Goal: Task Accomplishment & Management: Use online tool/utility

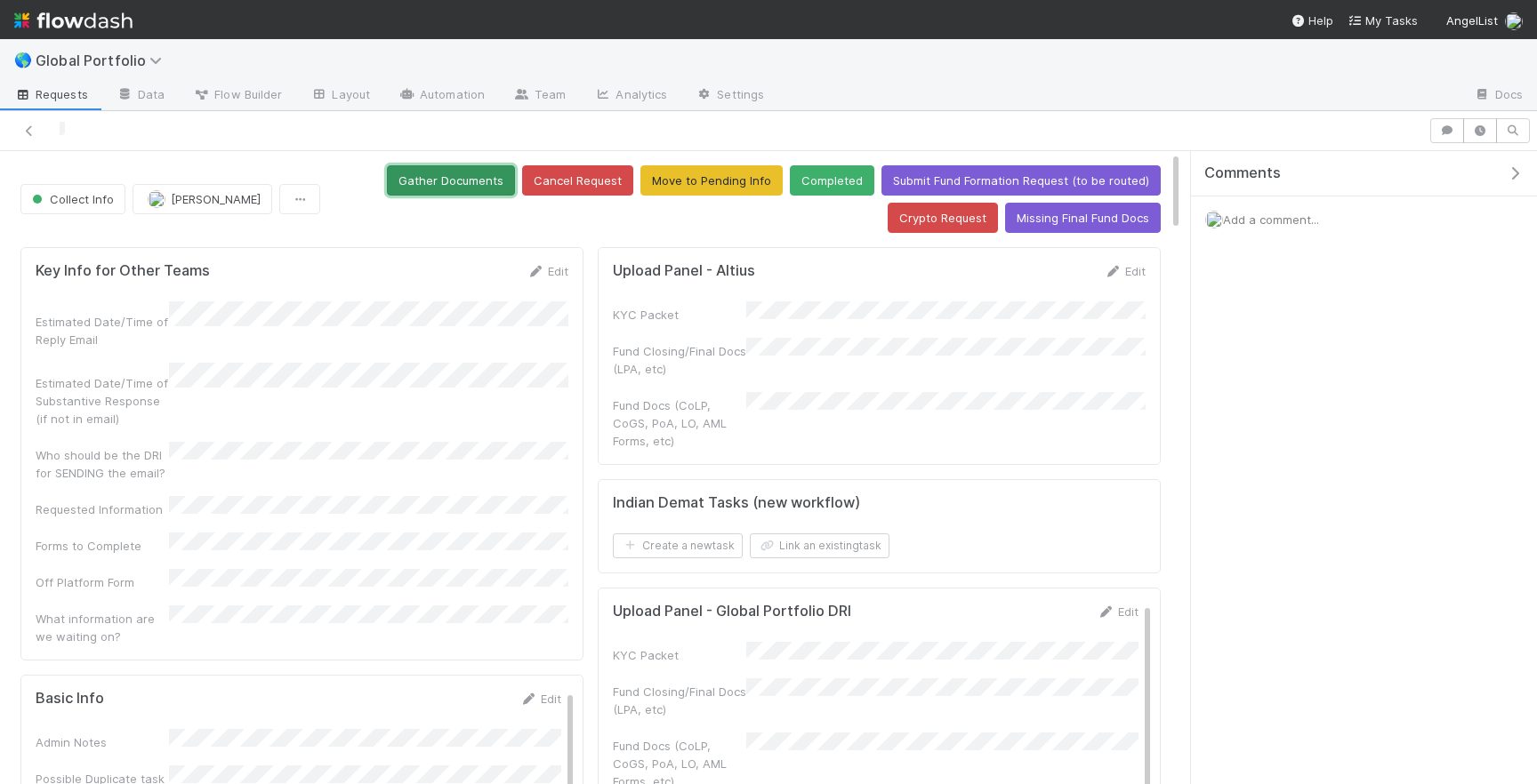
click at [490, 182] on button "Gather Documents" at bounding box center [451, 181] width 128 height 31
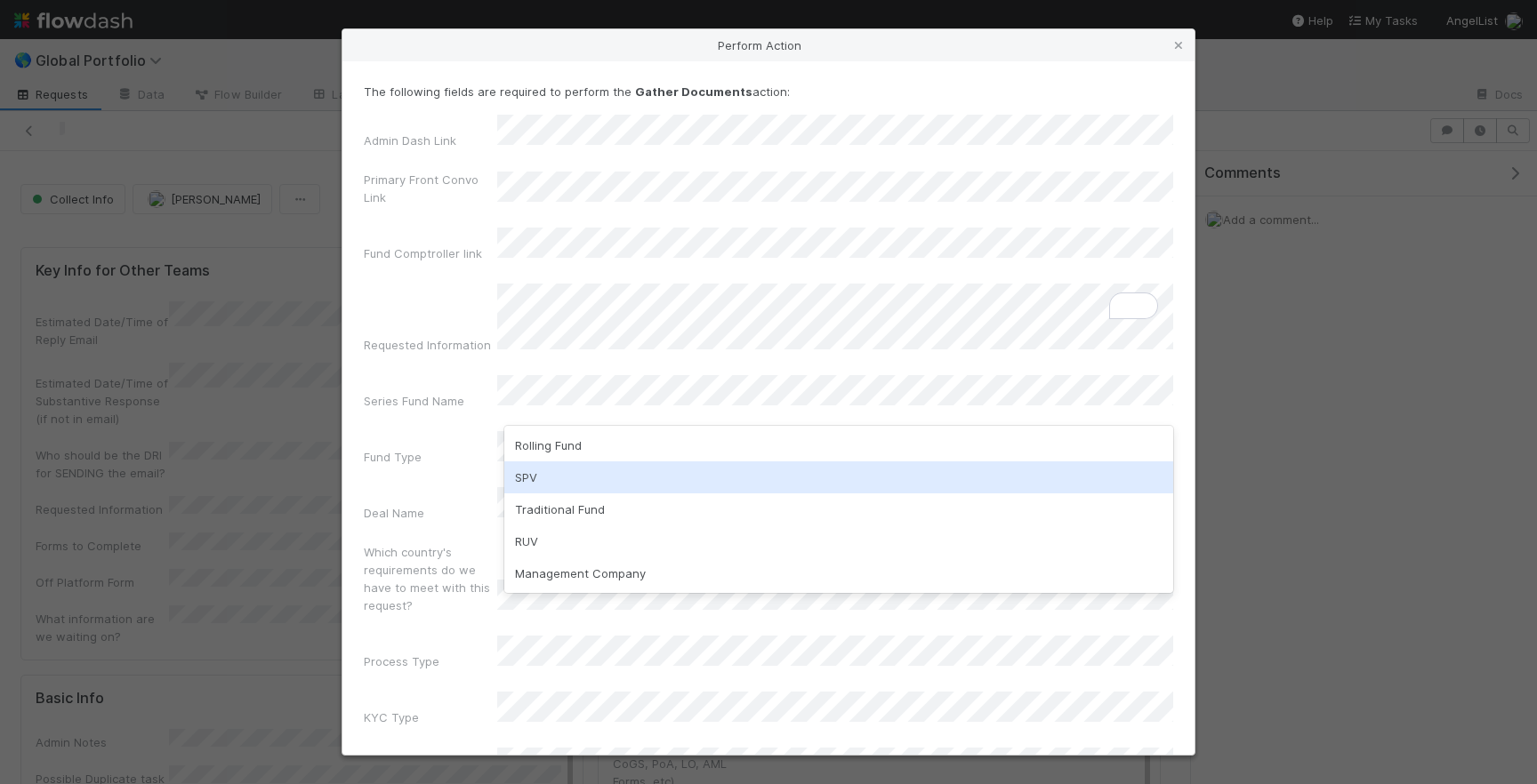
click at [575, 477] on div "SPV" at bounding box center [838, 478] width 669 height 32
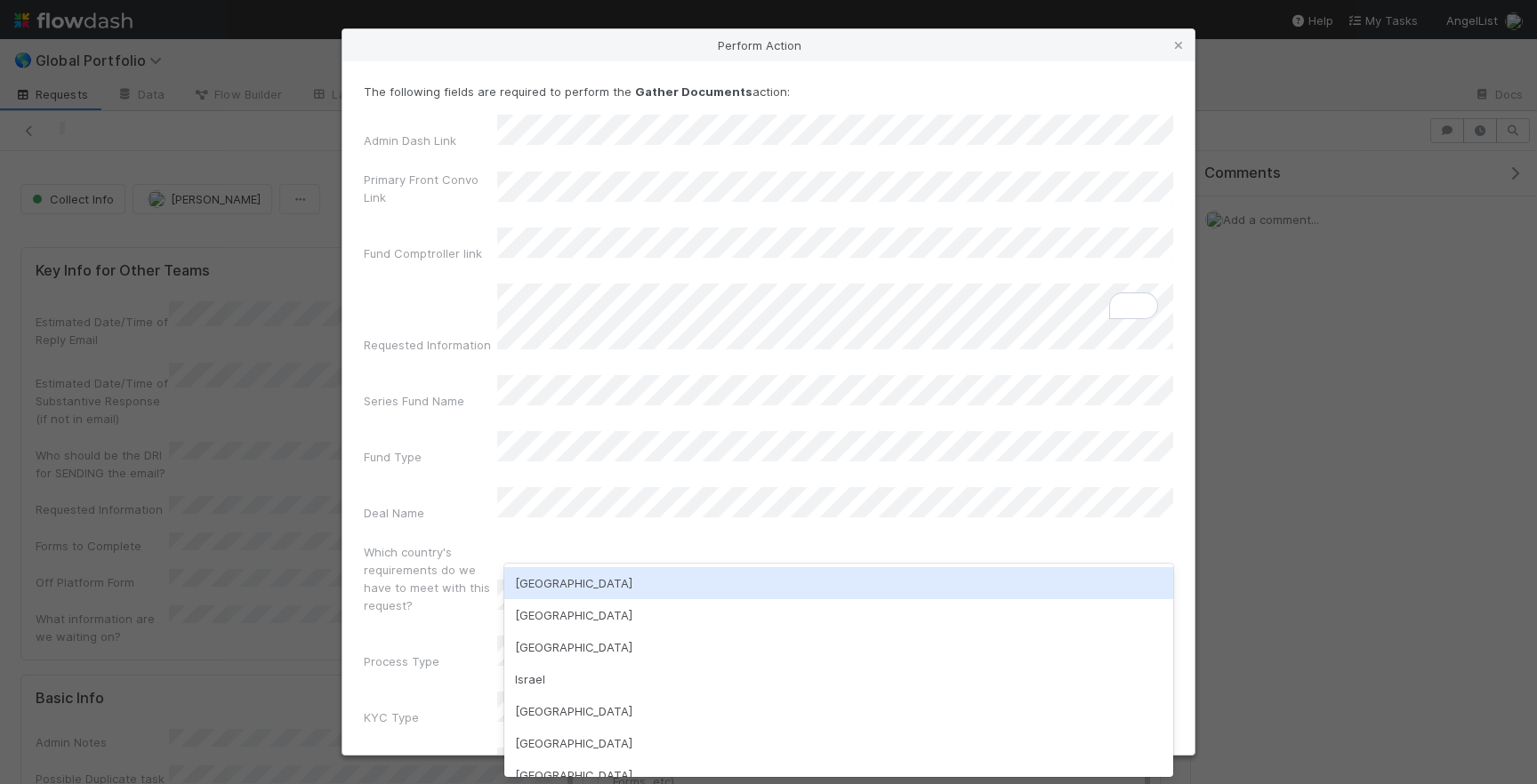
click at [624, 585] on div "USA" at bounding box center [838, 583] width 669 height 32
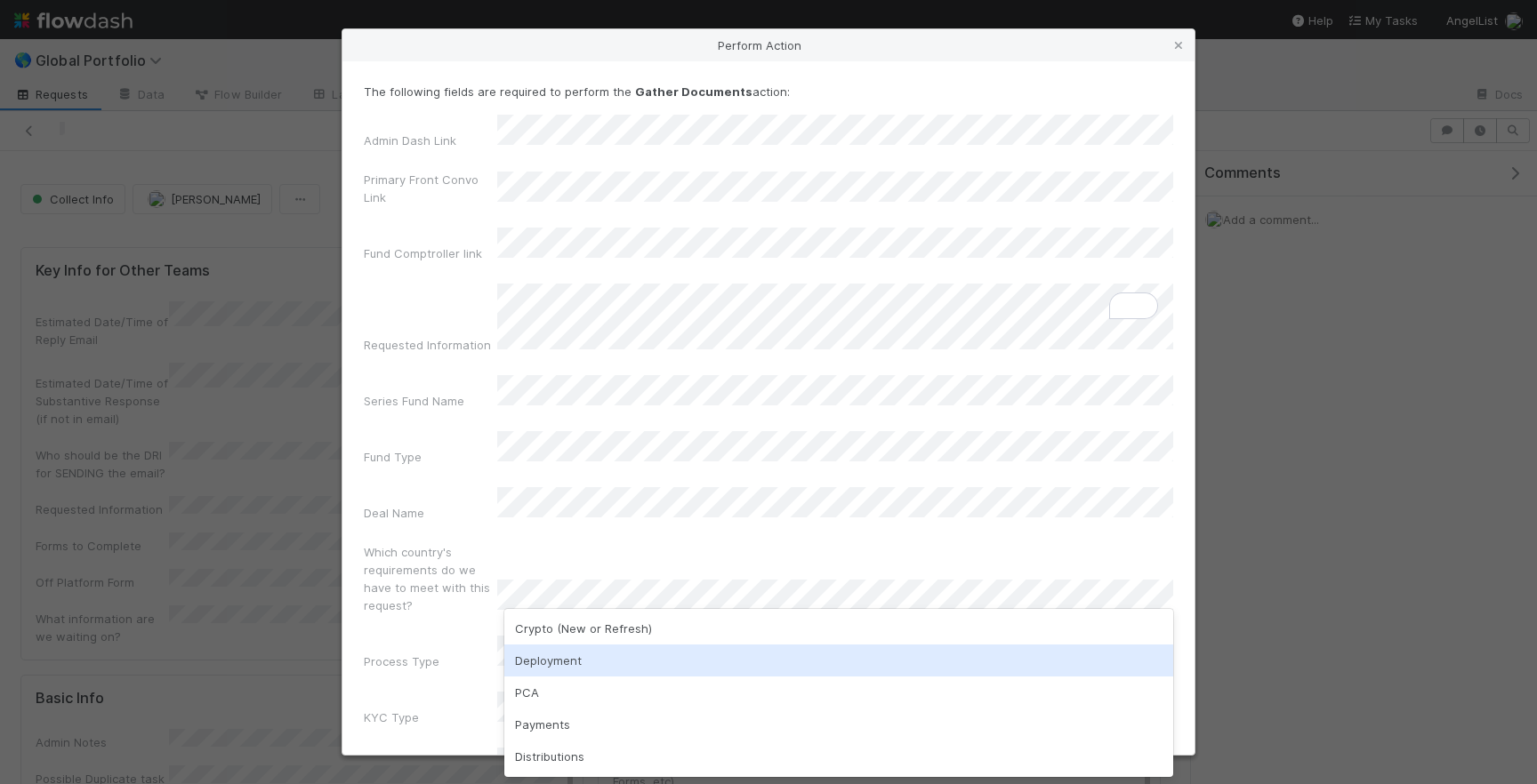
click at [599, 650] on div "Deployment" at bounding box center [838, 661] width 669 height 32
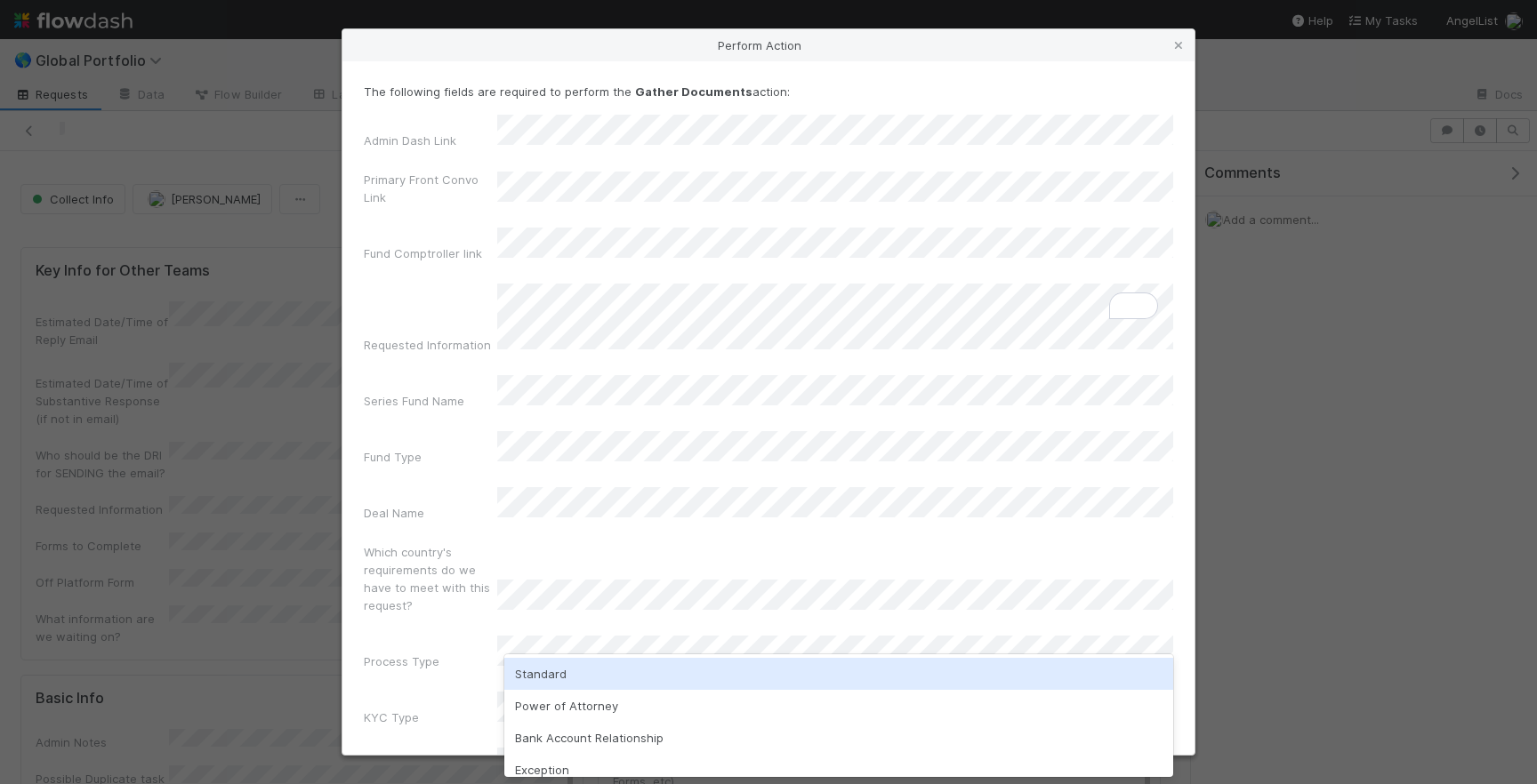
click at [589, 673] on div "Standard" at bounding box center [838, 674] width 669 height 32
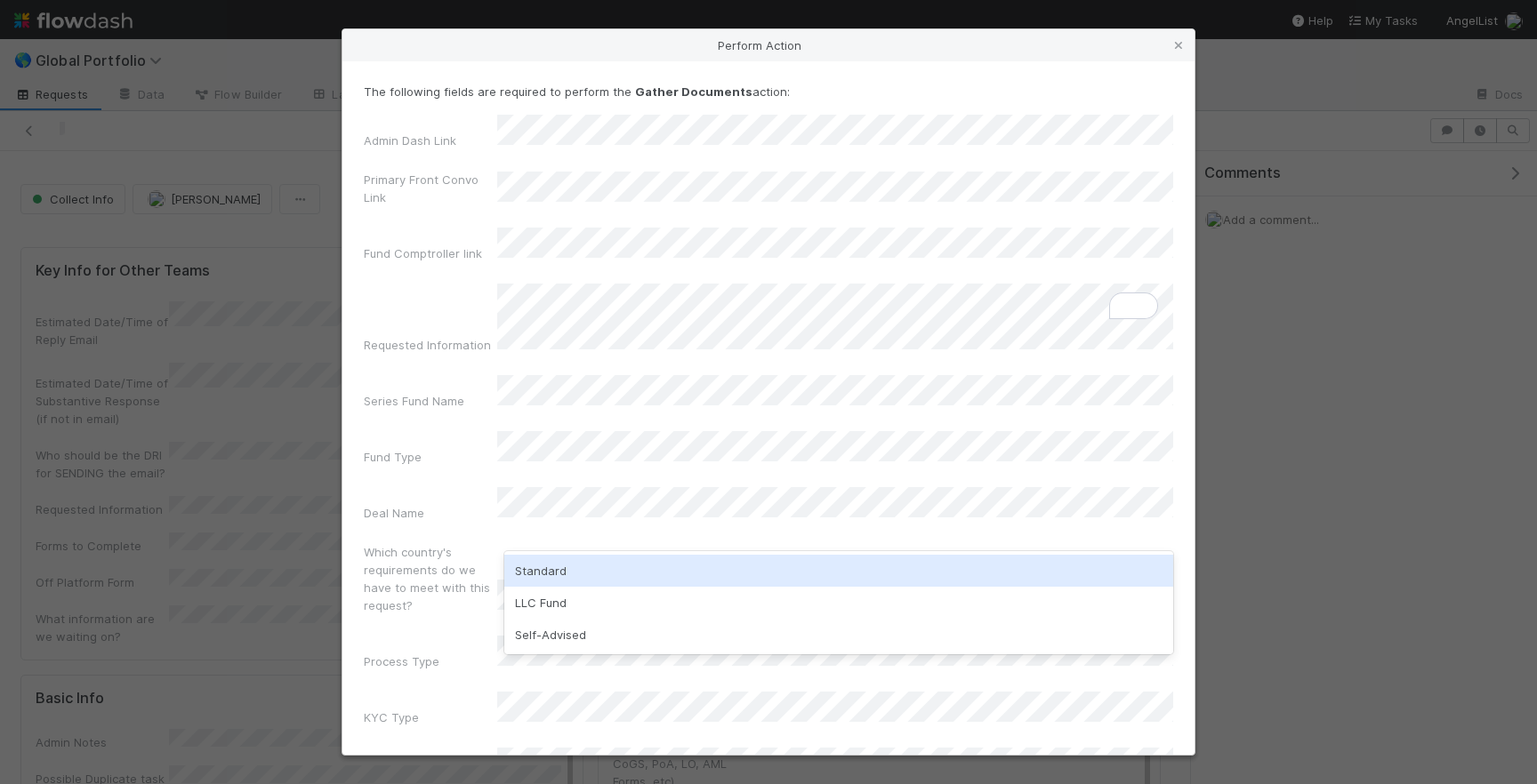
click at [588, 573] on div "Standard" at bounding box center [838, 571] width 669 height 32
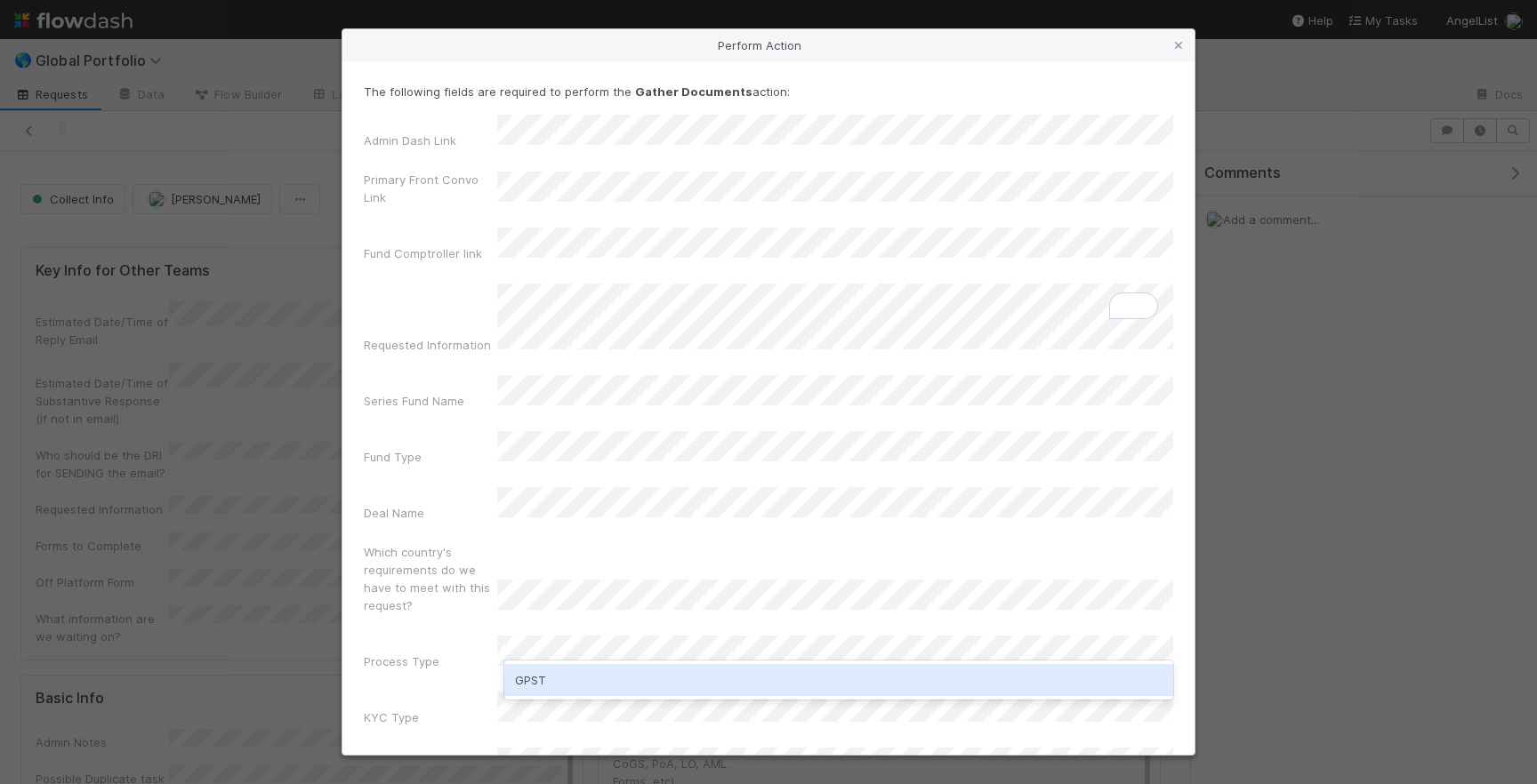
click at [580, 681] on div "GPST" at bounding box center [838, 680] width 669 height 32
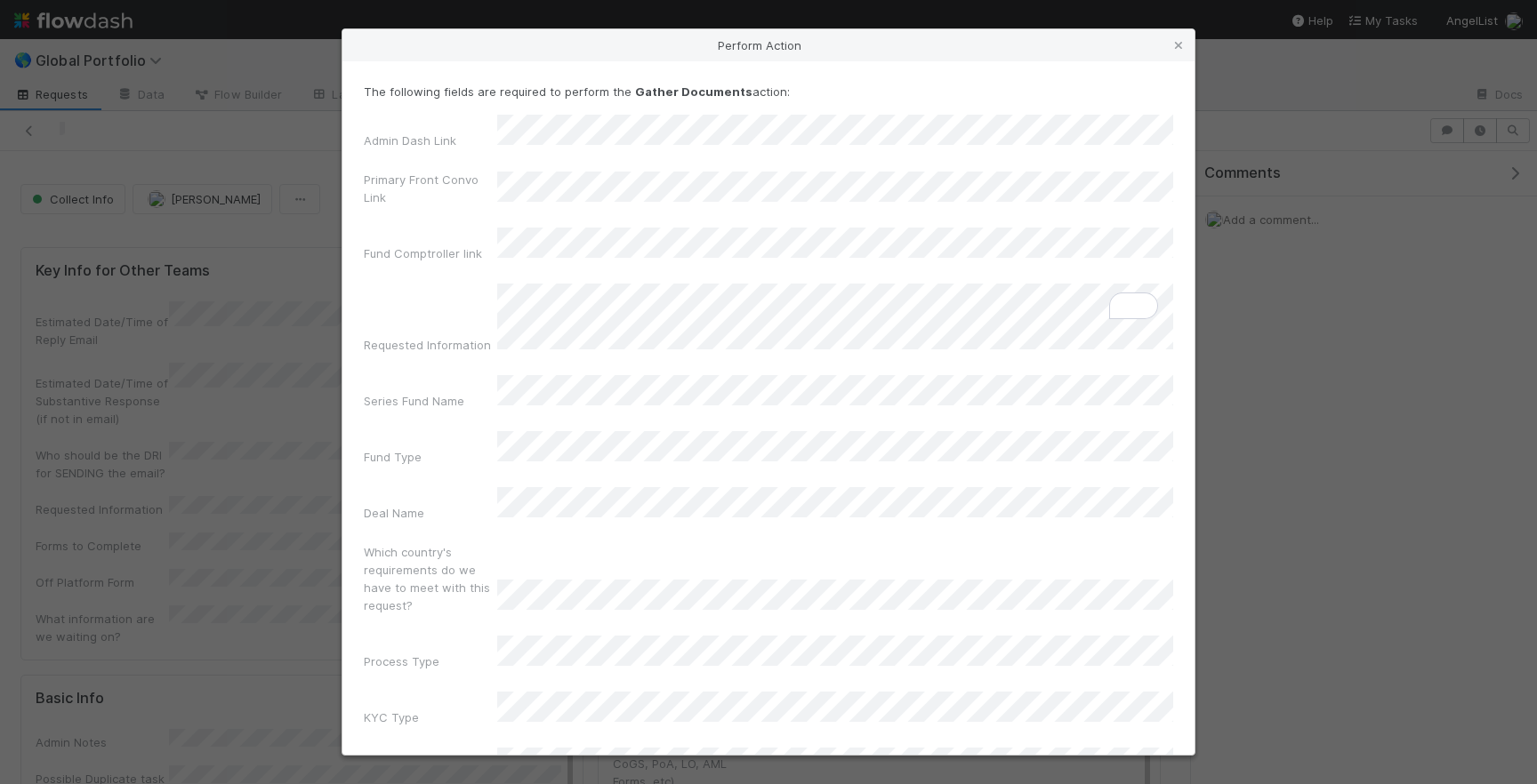
scroll to position [56, 0]
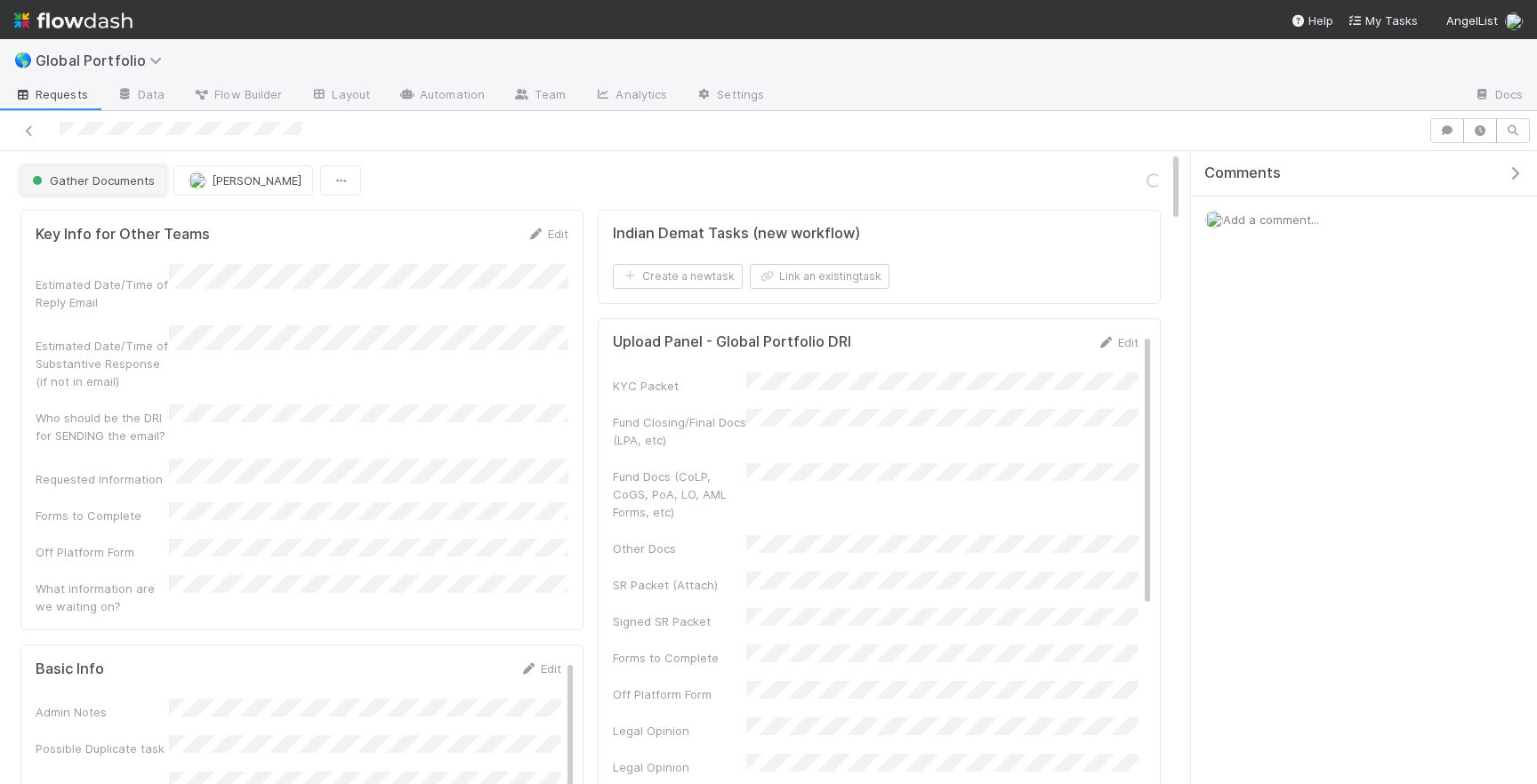
click at [101, 188] on button "Gather Documents" at bounding box center [94, 181] width 146 height 31
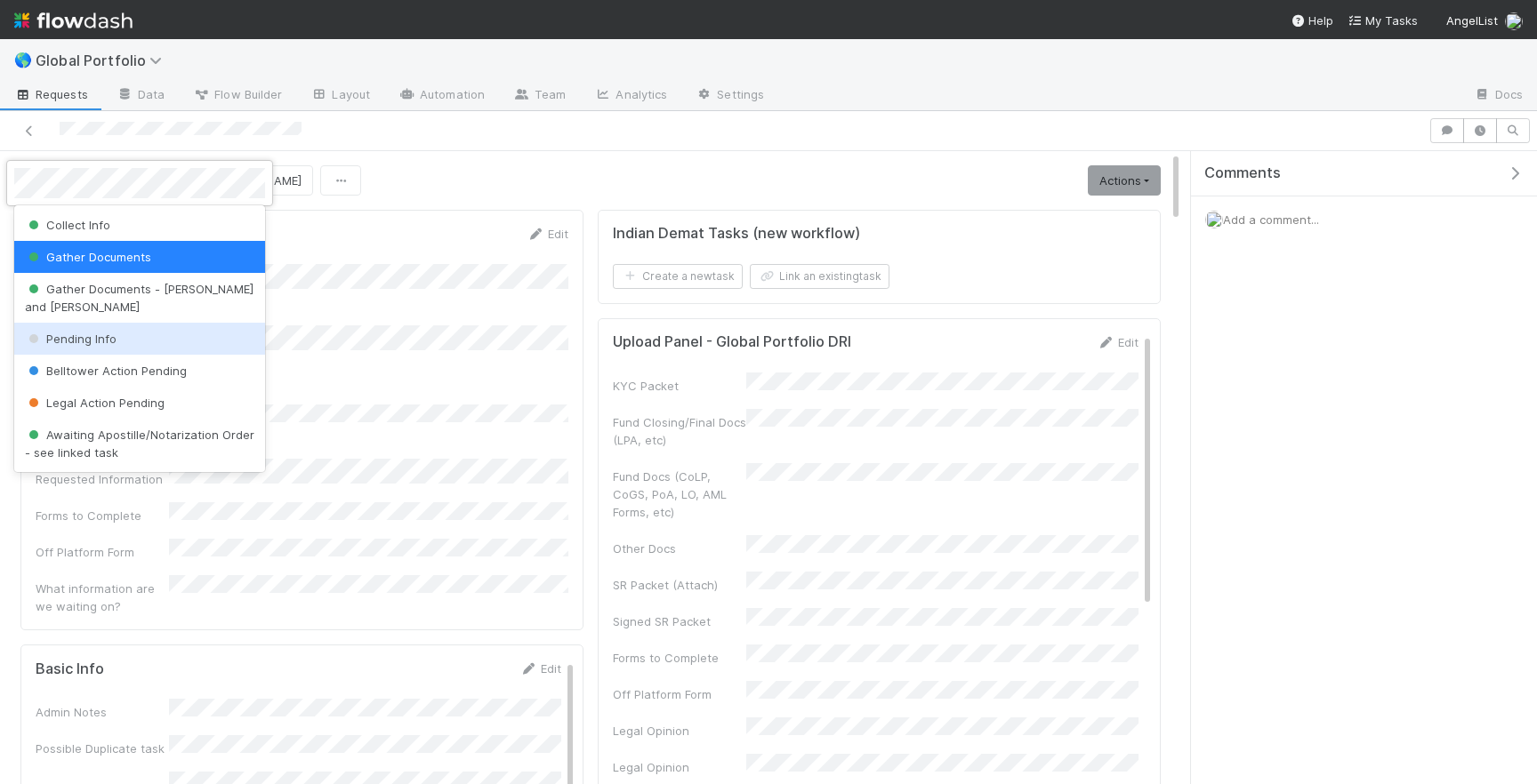
click at [110, 331] on span "Pending Info" at bounding box center [71, 338] width 92 height 14
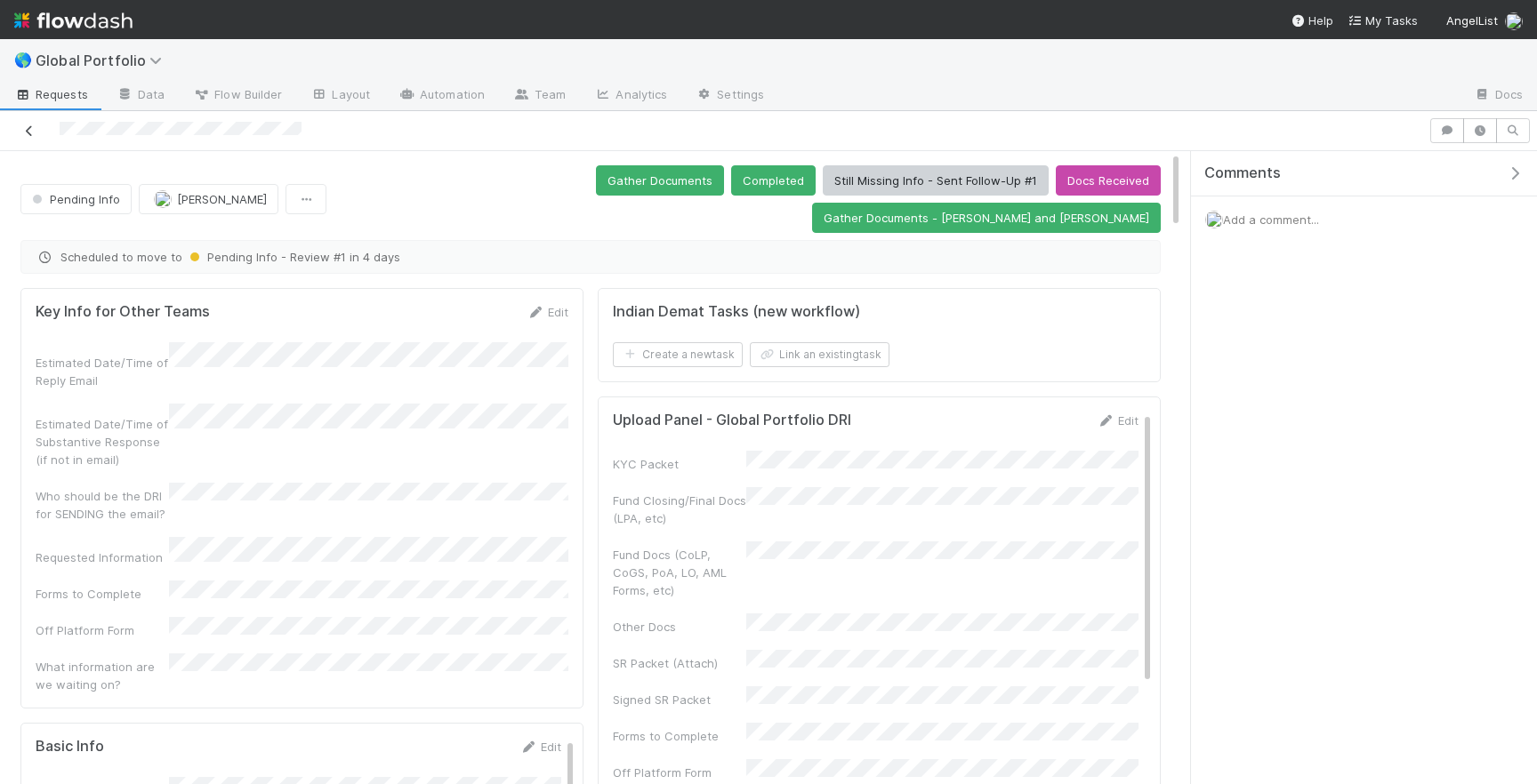
click at [34, 136] on link at bounding box center [30, 131] width 18 height 18
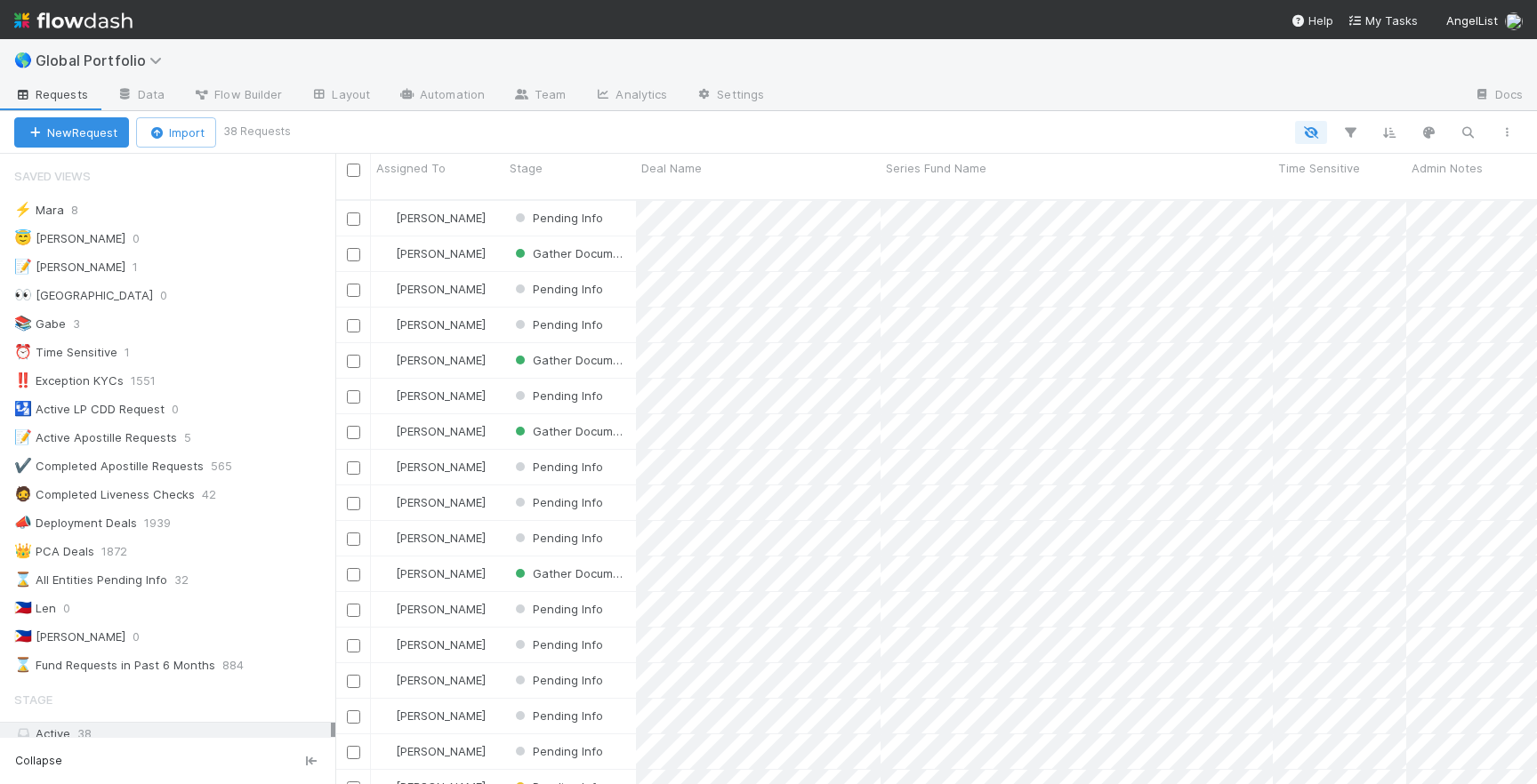
scroll to position [599, 1202]
click at [140, 62] on span "Global Portfolio" at bounding box center [104, 60] width 135 height 18
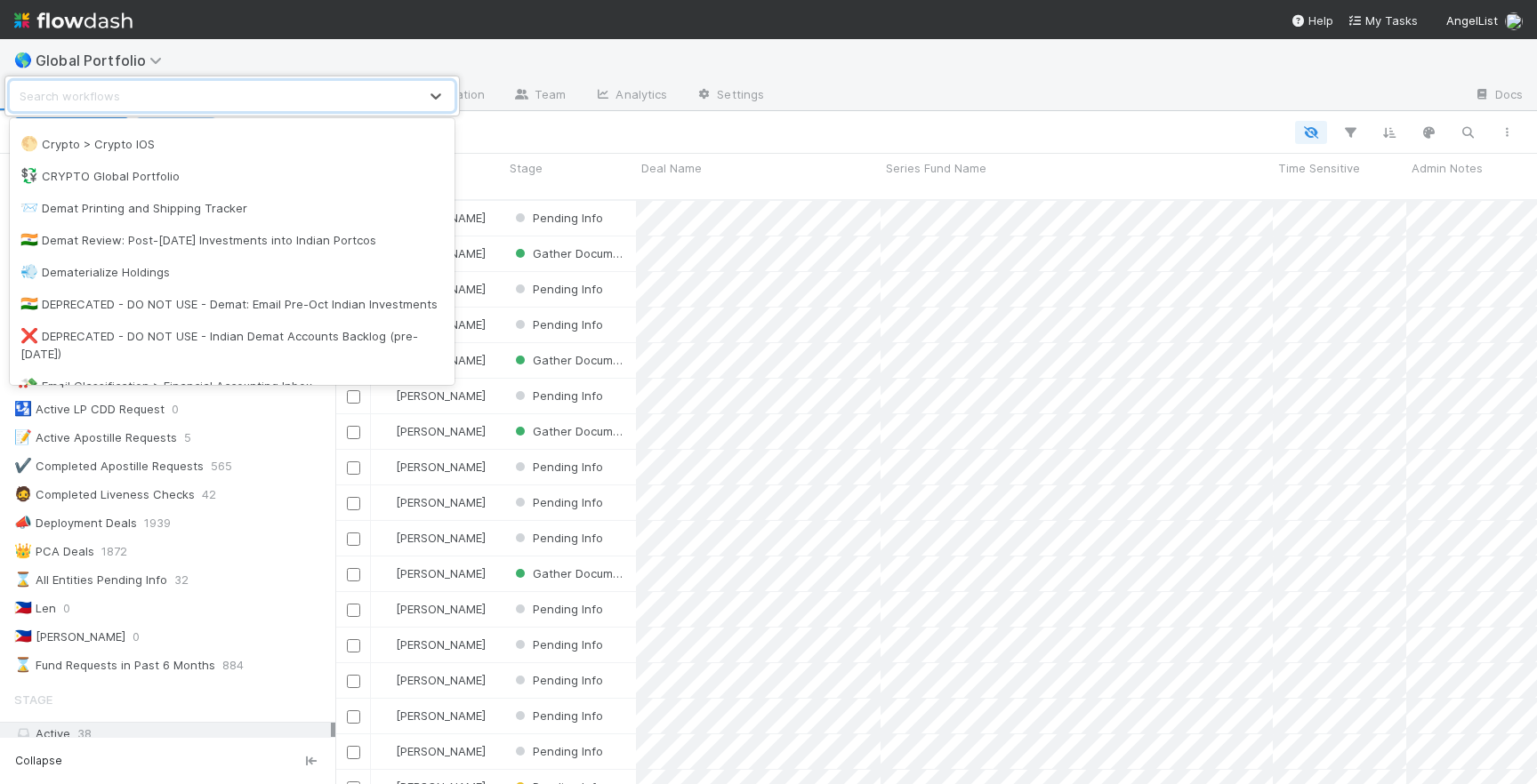
scroll to position [590, 0]
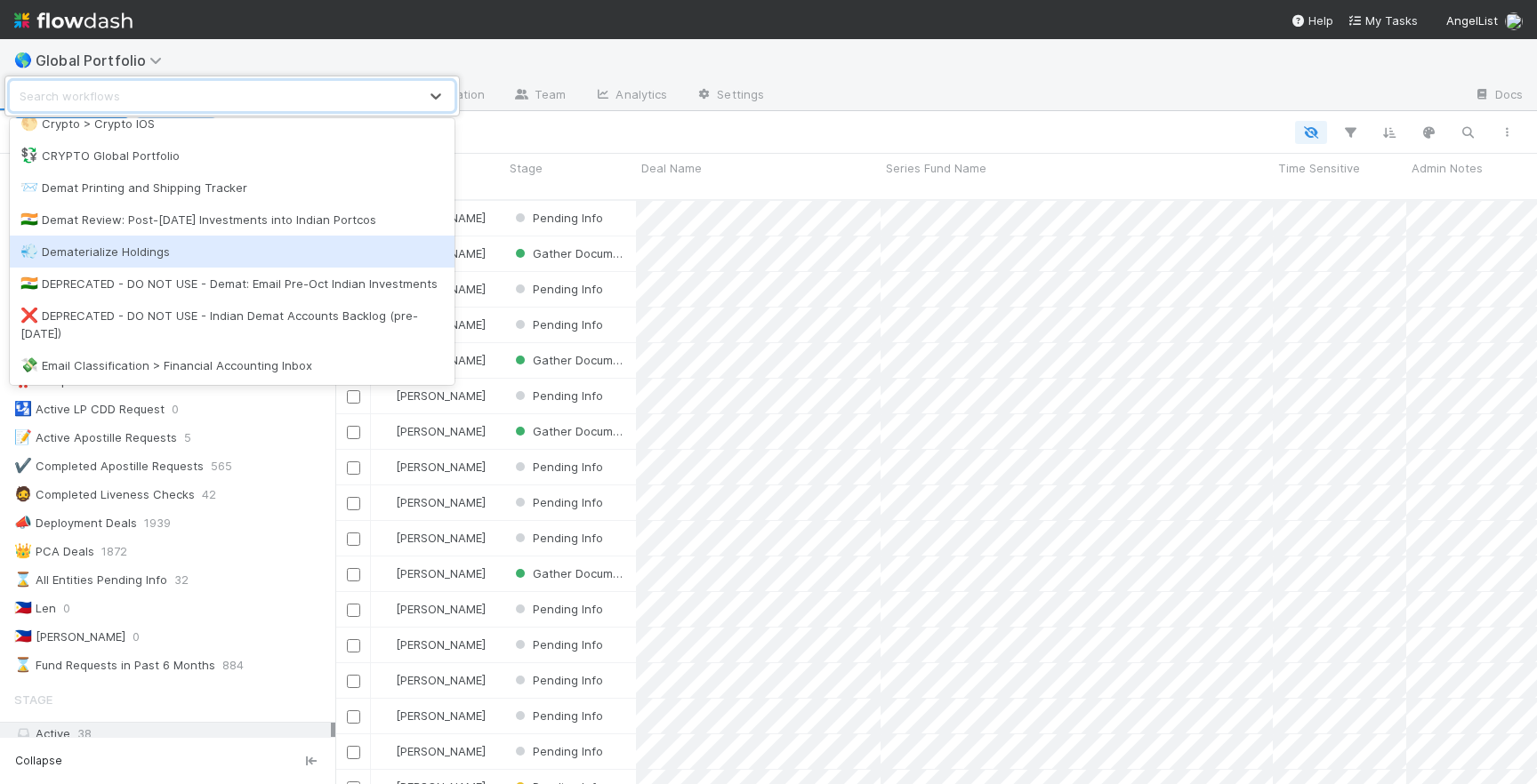
click at [225, 256] on div "💨 Dematerialize Holdings" at bounding box center [232, 252] width 423 height 18
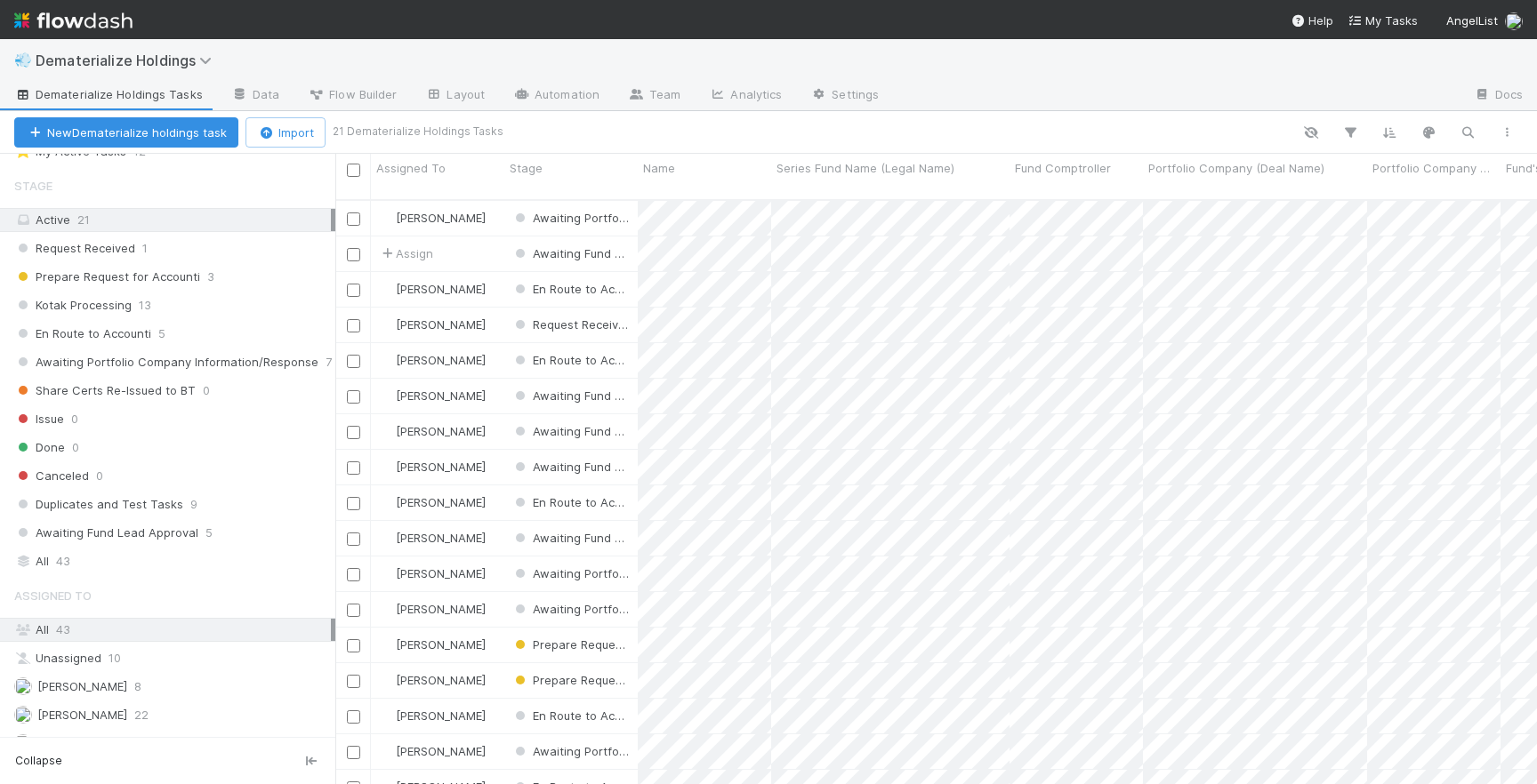
scroll to position [82, 0]
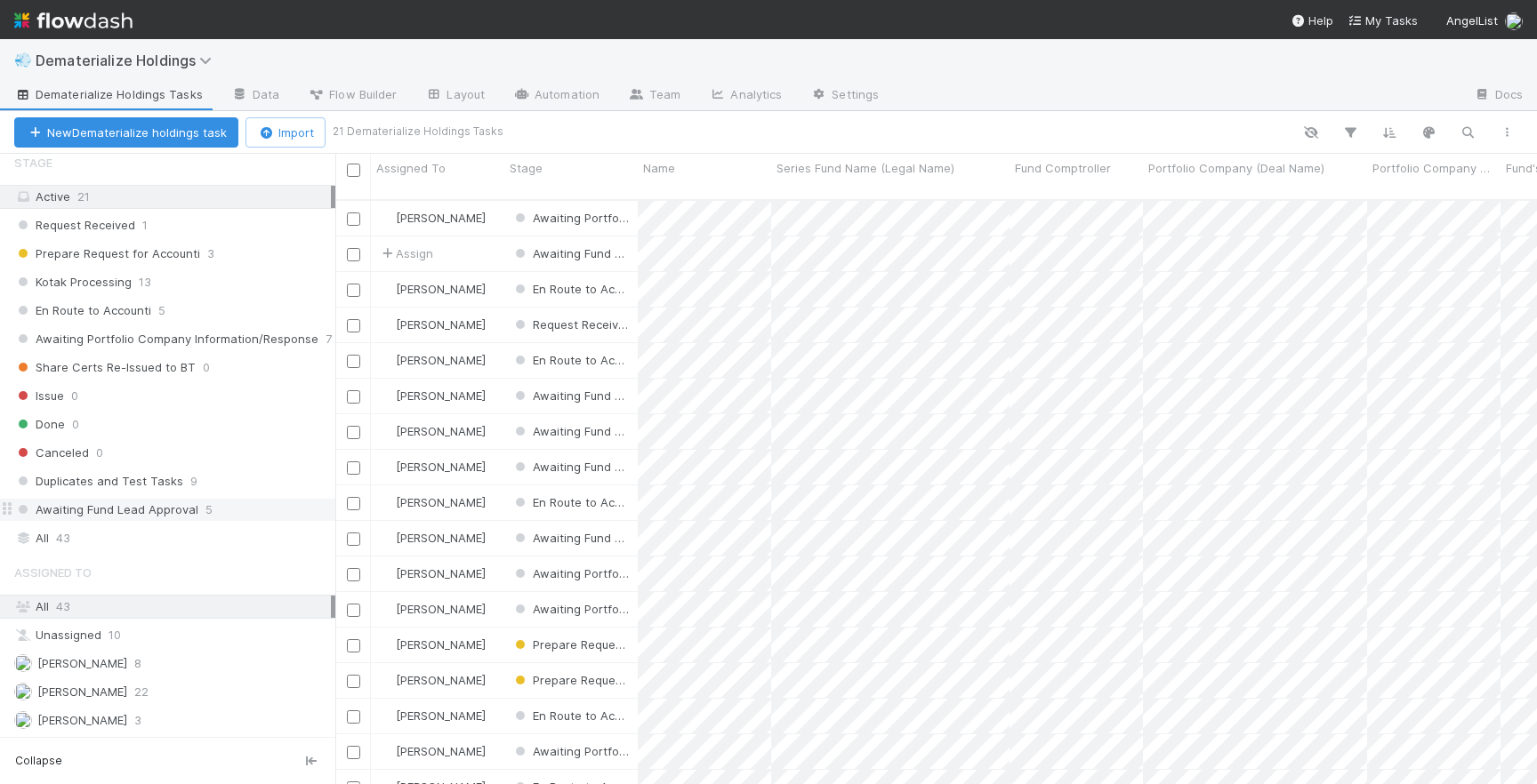
click at [219, 509] on div "Awaiting Fund Lead Approval 5" at bounding box center [175, 509] width 321 height 23
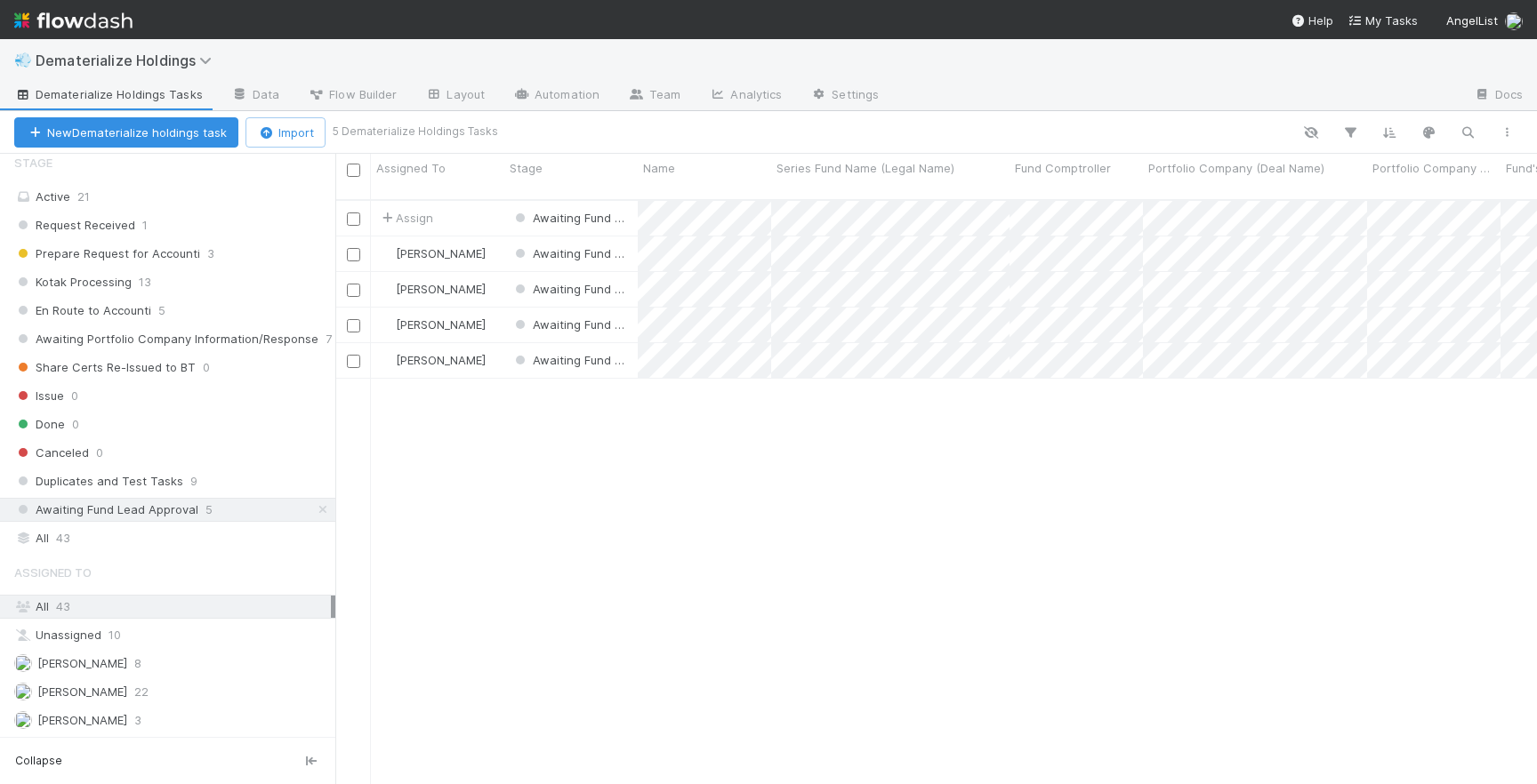
scroll to position [599, 1202]
click at [484, 204] on div "Assign" at bounding box center [438, 218] width 133 height 35
click at [493, 237] on div "[PERSON_NAME]" at bounding box center [438, 254] width 133 height 35
click at [493, 273] on div "[PERSON_NAME]" at bounding box center [438, 289] width 133 height 35
click at [490, 308] on div "[PERSON_NAME]" at bounding box center [438, 325] width 133 height 35
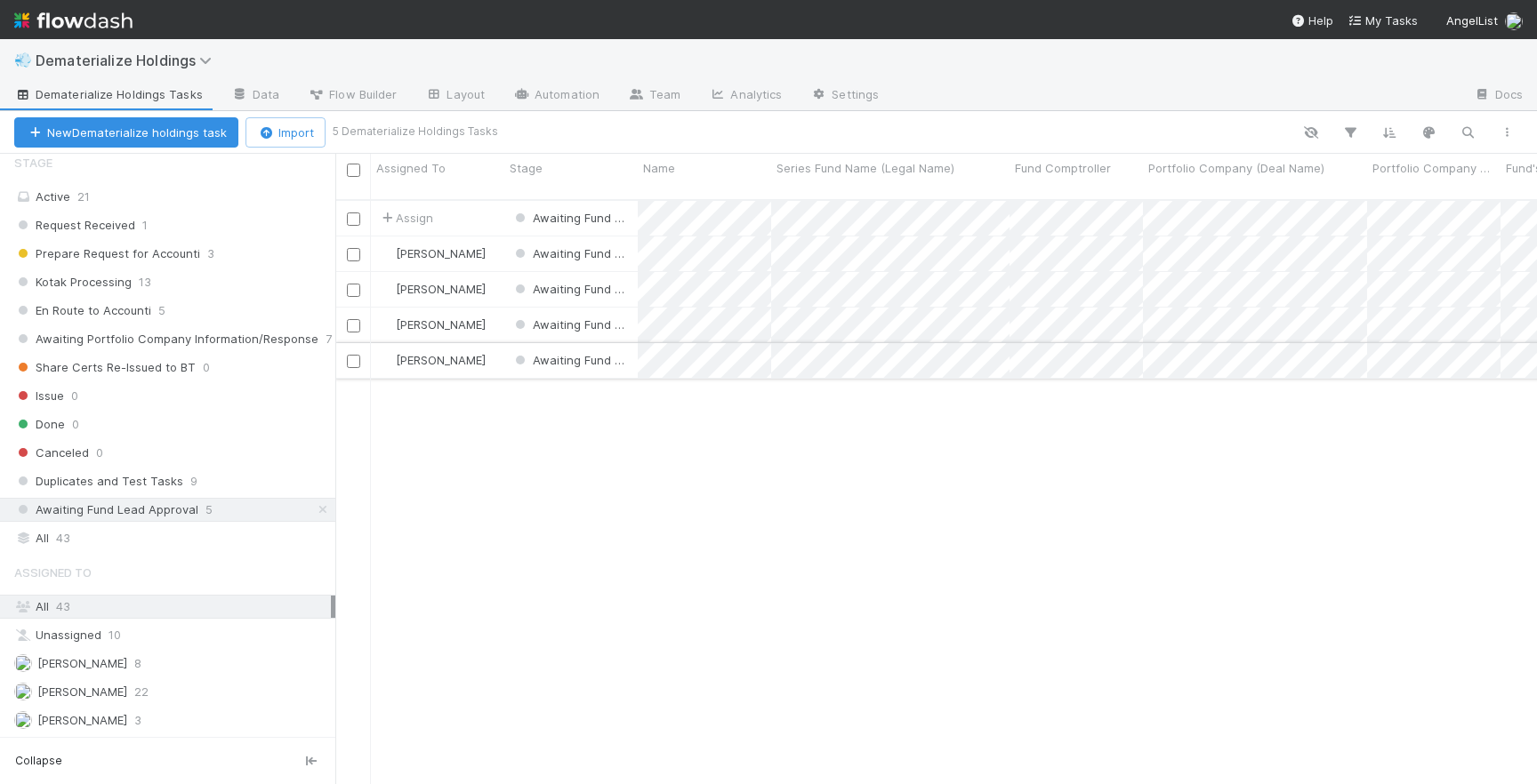
click at [488, 343] on div "[PERSON_NAME]" at bounding box center [438, 360] width 133 height 35
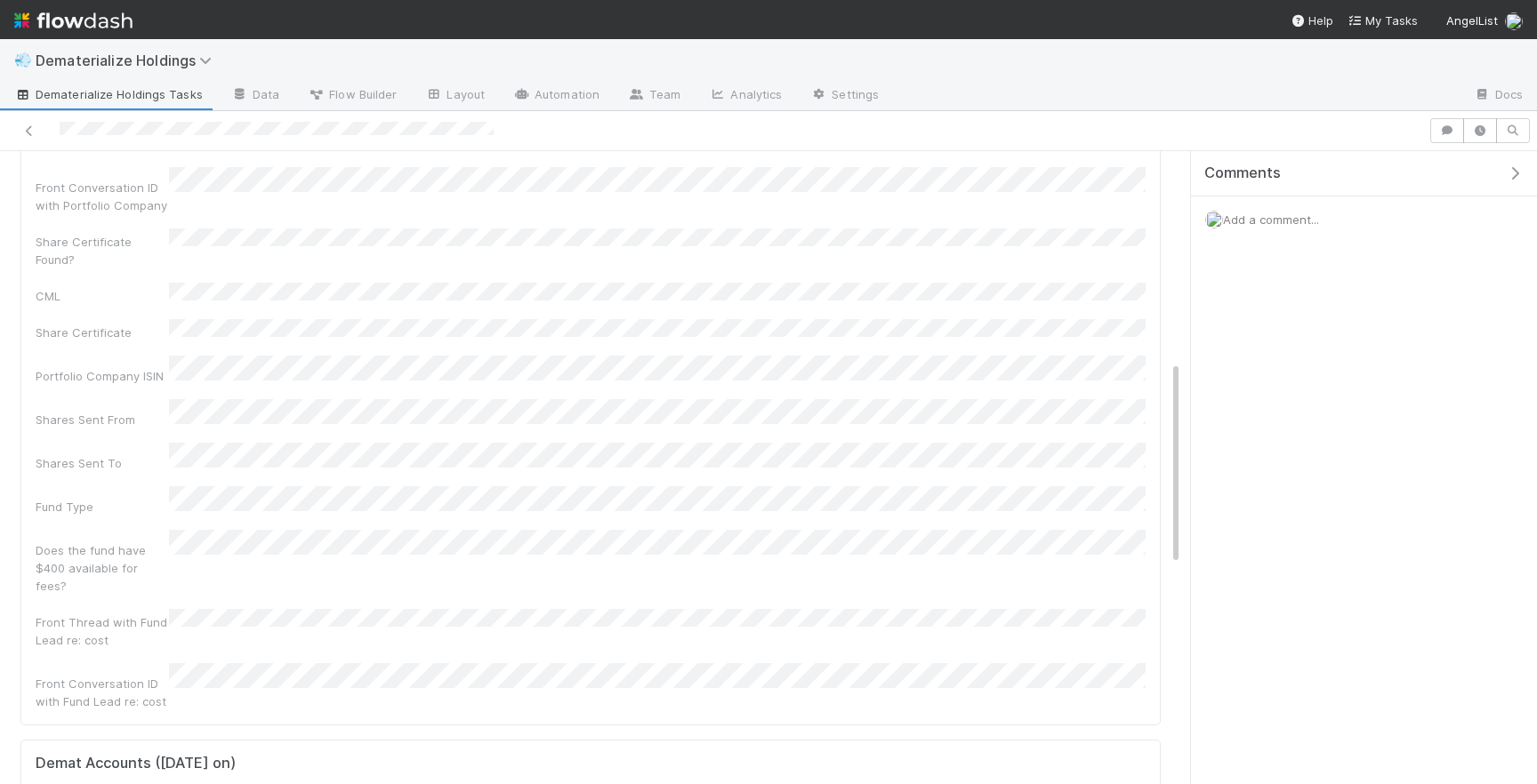
scroll to position [640, 0]
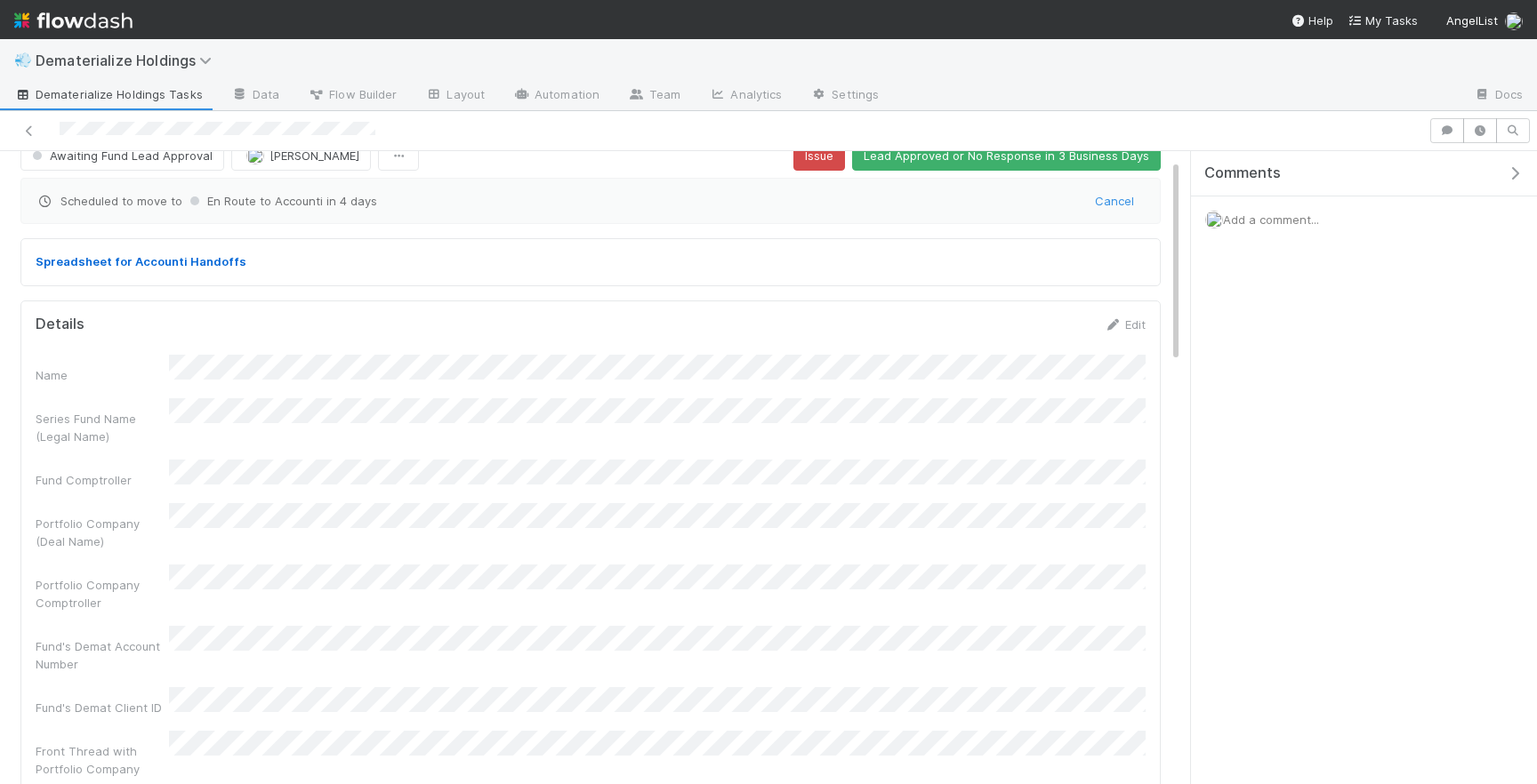
scroll to position [2, 0]
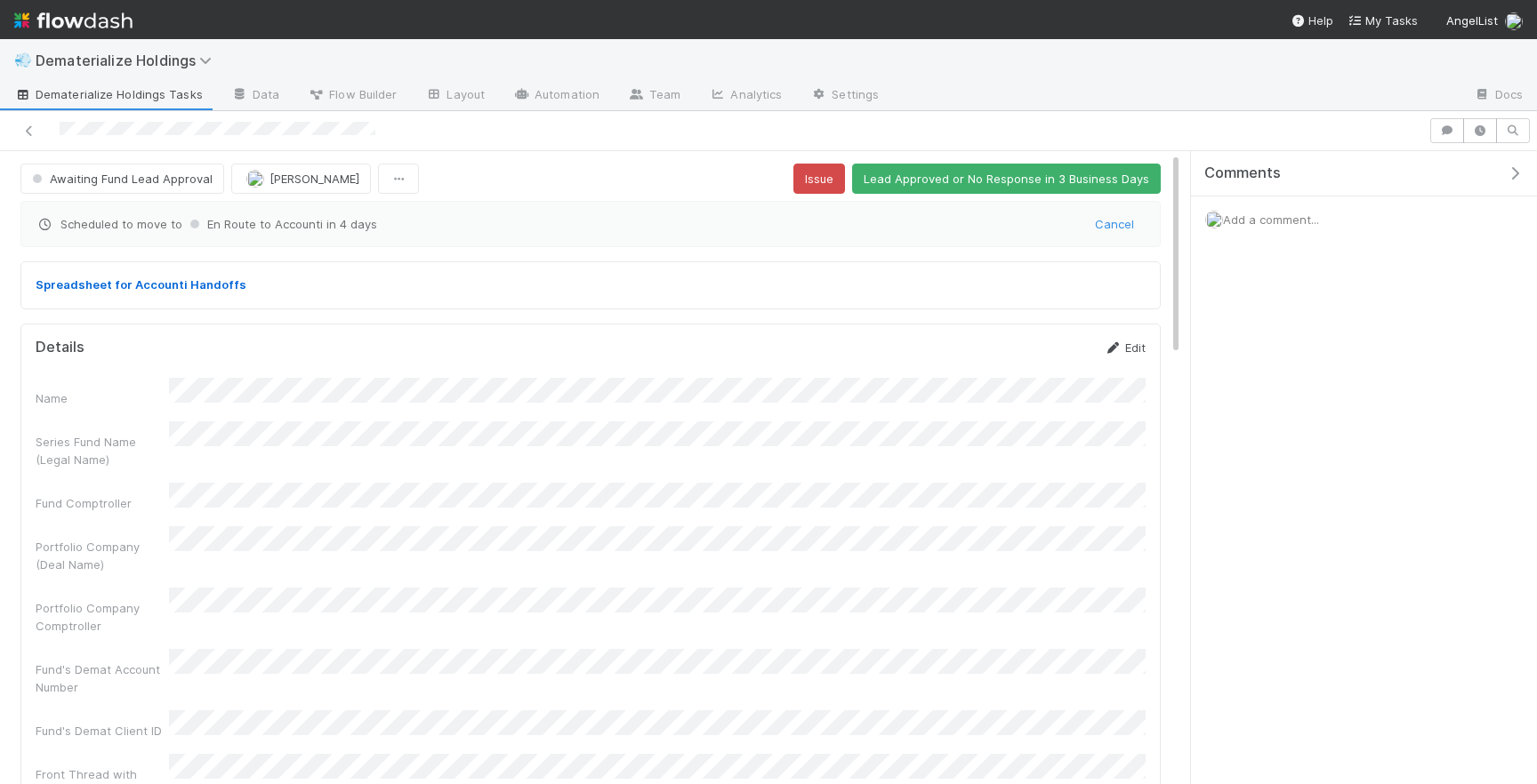
click at [1117, 351] on icon at bounding box center [1113, 347] width 18 height 12
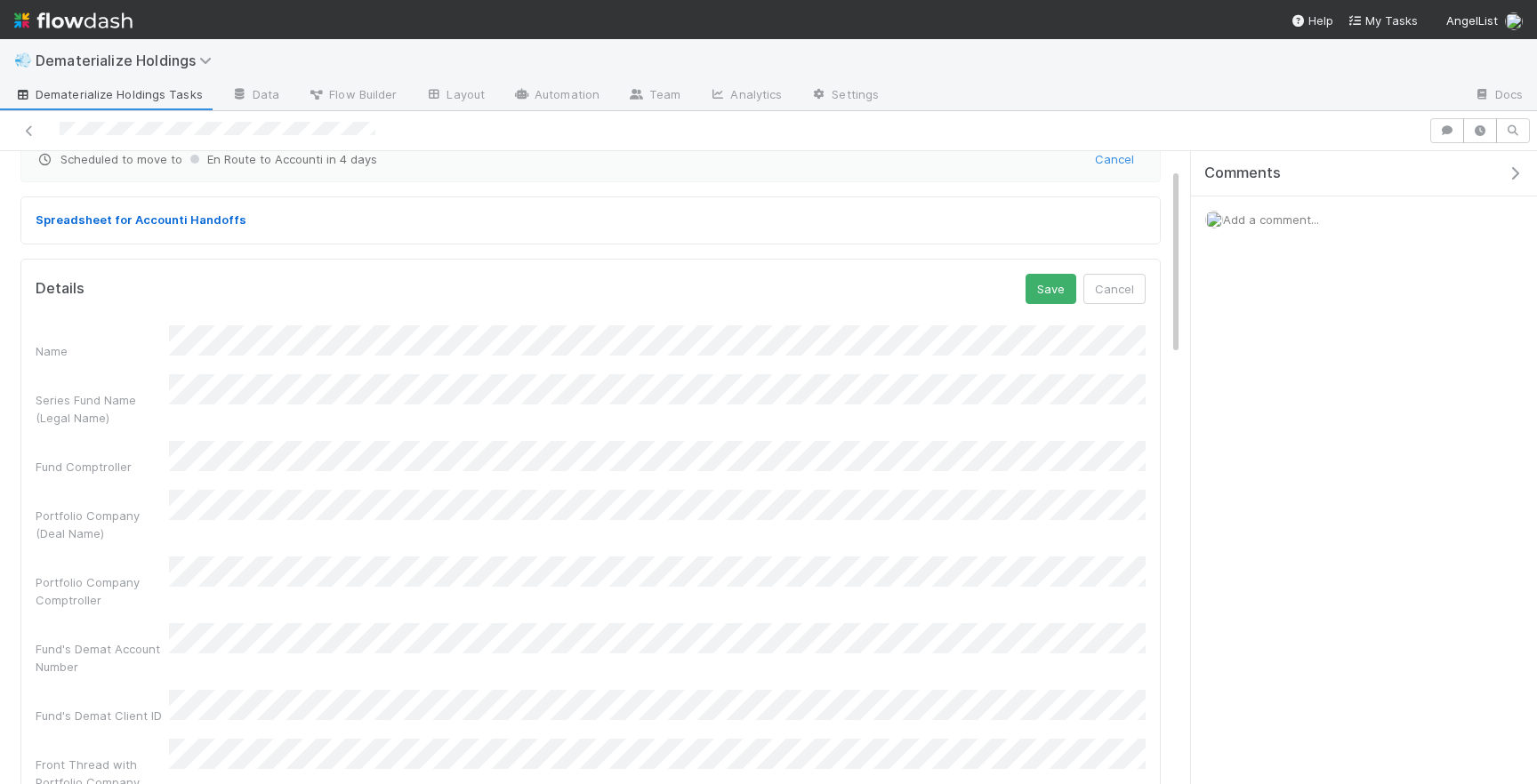
scroll to position [26, 0]
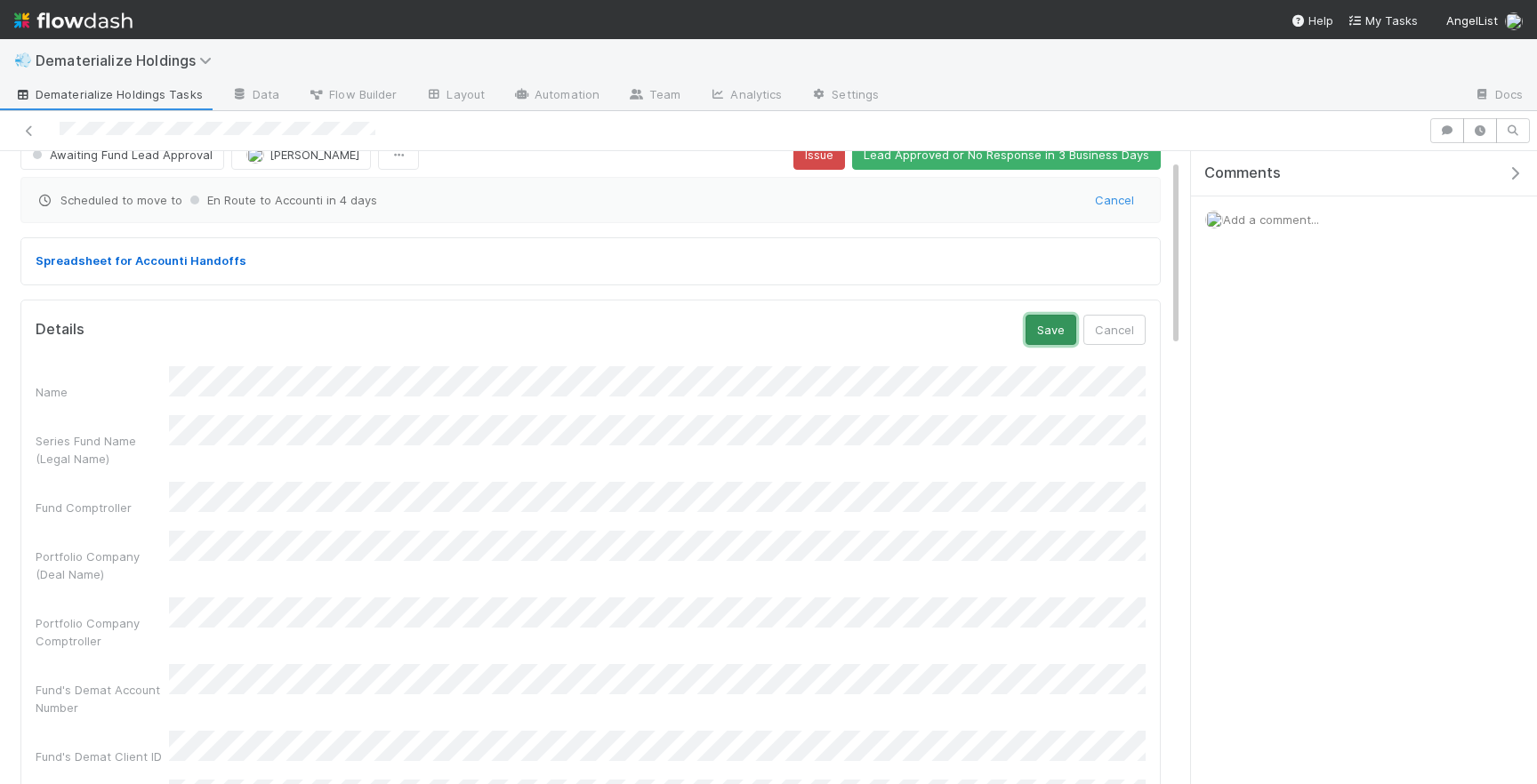
click at [1039, 326] on button "Save" at bounding box center [1051, 330] width 50 height 31
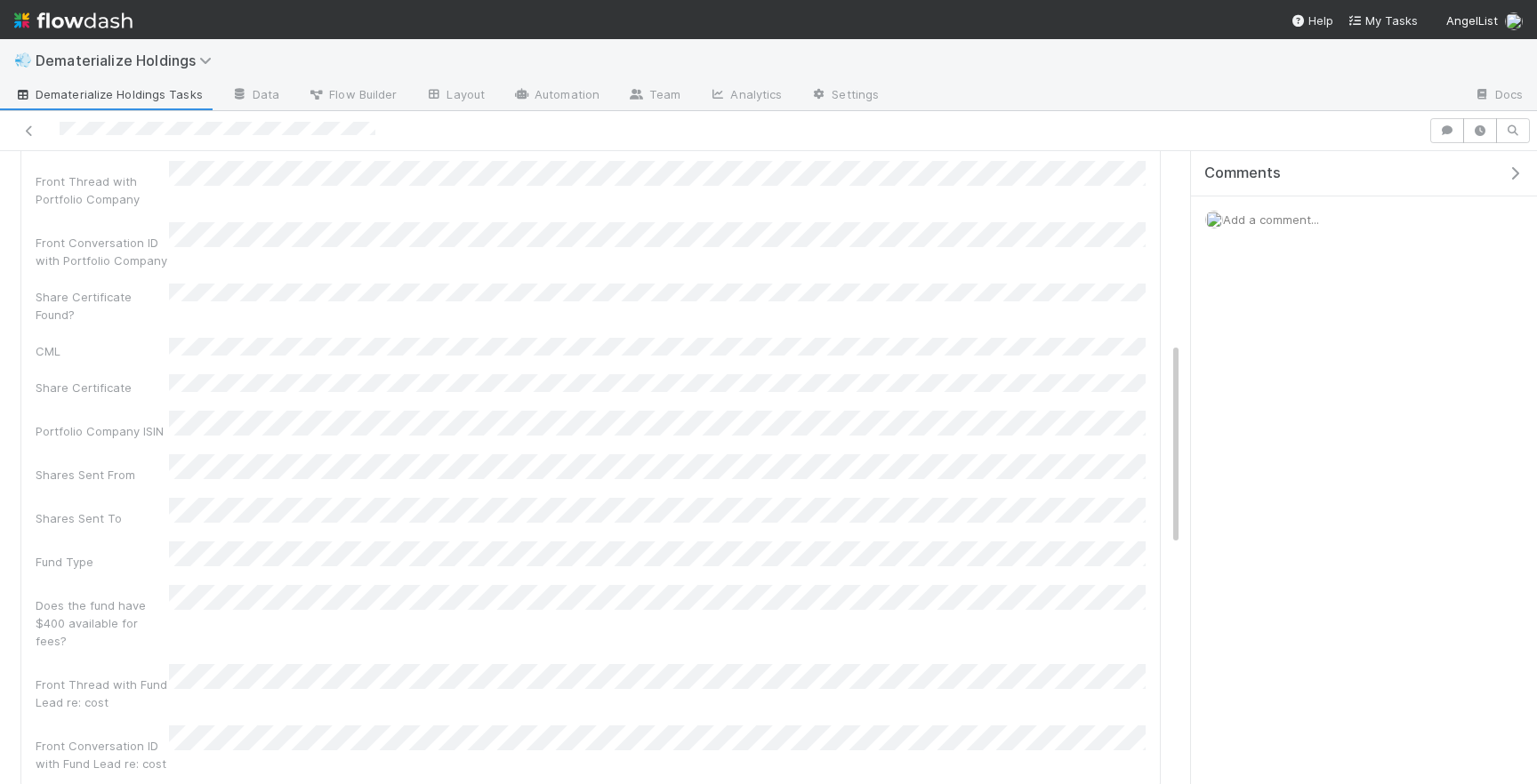
scroll to position [0, 0]
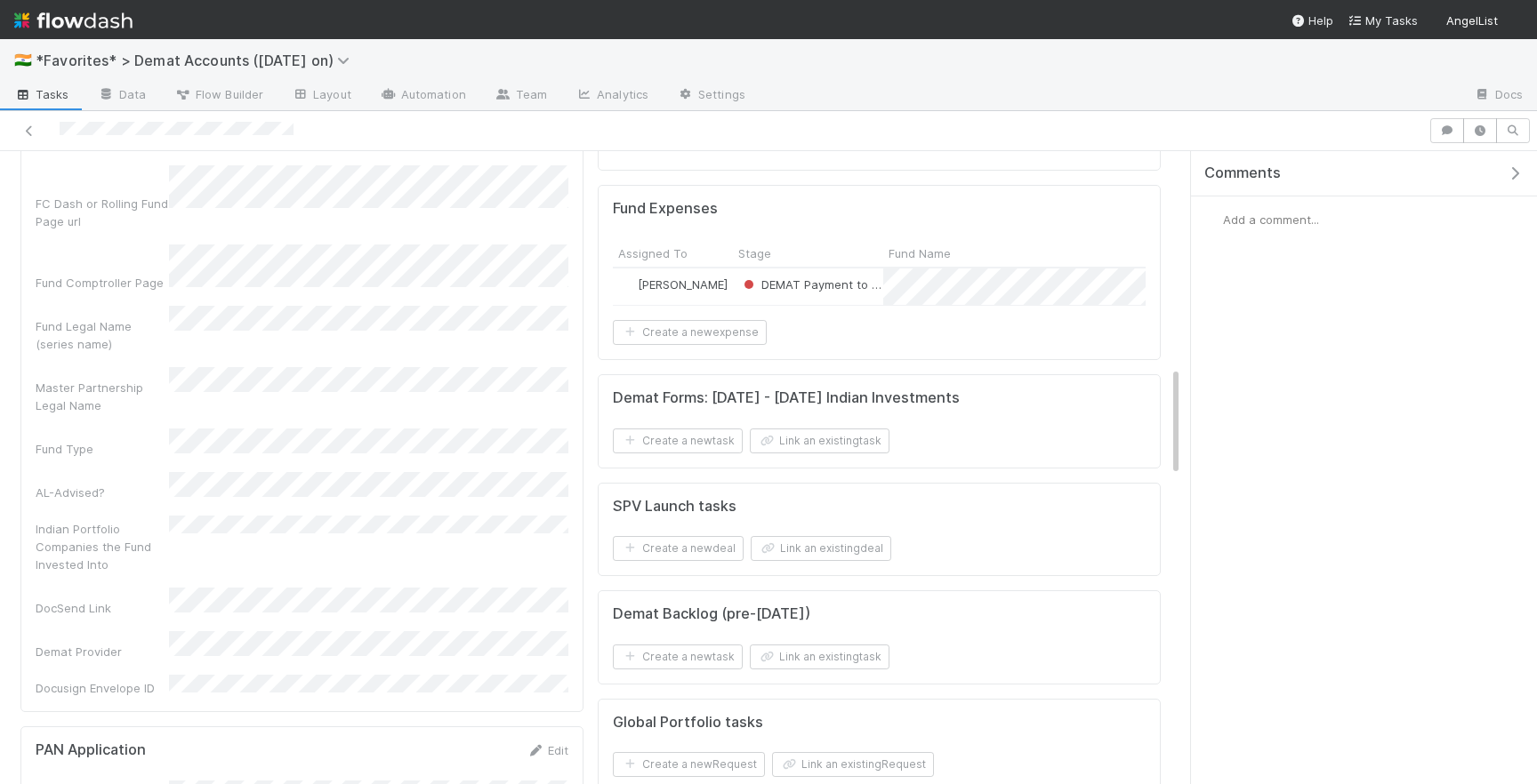
scroll to position [1227, 0]
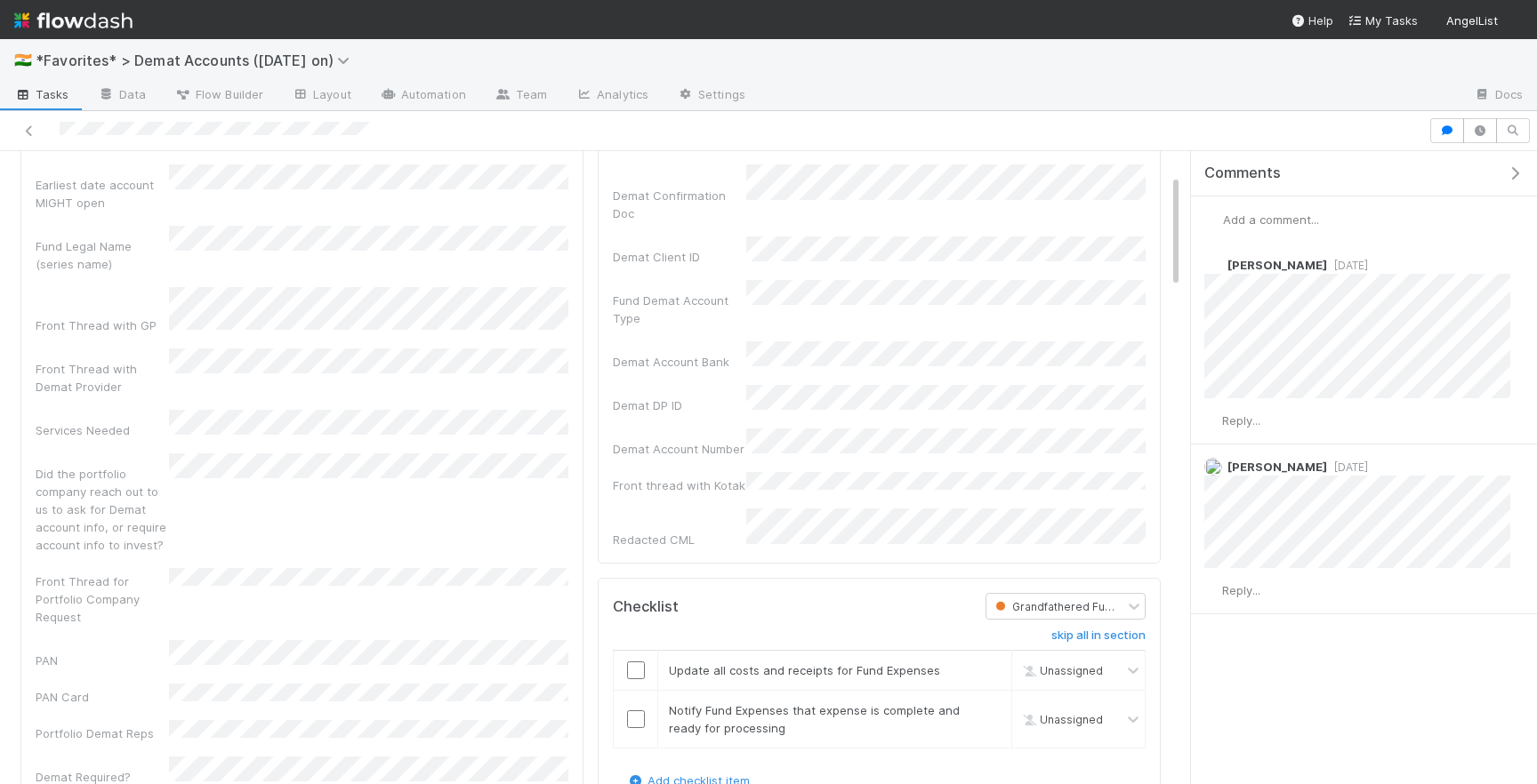
scroll to position [36, 0]
